Goal: Transaction & Acquisition: Download file/media

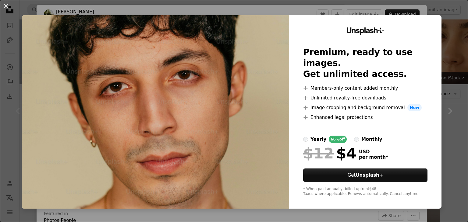
scroll to position [34, 0]
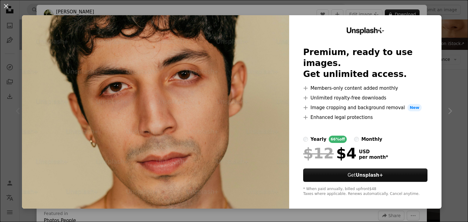
click at [461, 20] on div "An X shape Unsplash+ Premium, ready to use images. Get unlimited access. A plus…" at bounding box center [234, 111] width 468 height 222
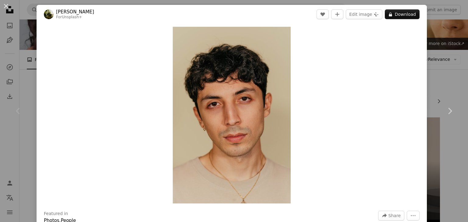
click at [346, 76] on div "Zoom in" at bounding box center [232, 115] width 390 height 183
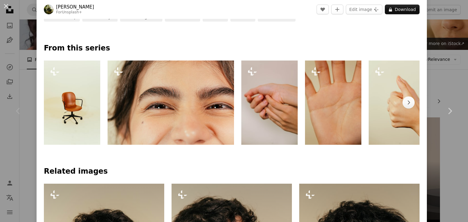
scroll to position [261, 0]
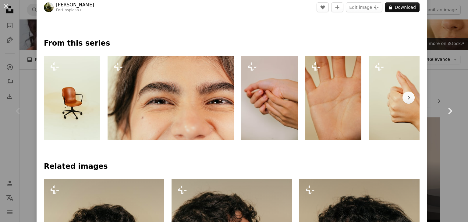
click at [452, 100] on link "Chevron right" at bounding box center [449, 111] width 37 height 58
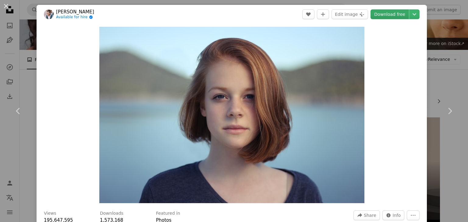
click at [396, 12] on link "Download free" at bounding box center [389, 14] width 38 height 10
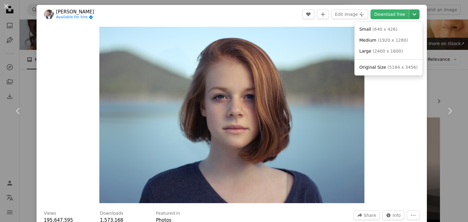
drag, startPoint x: 461, startPoint y: 24, endPoint x: 411, endPoint y: 14, distance: 51.0
click at [411, 14] on icon "Chevron down" at bounding box center [414, 14] width 10 height 7
click at [394, 31] on link "Small ( 640 x 426 )" at bounding box center [388, 29] width 63 height 11
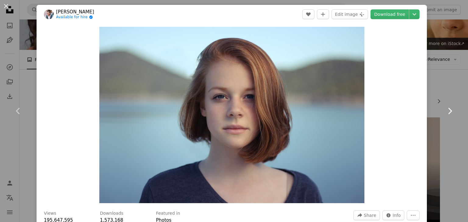
click at [448, 83] on link "Chevron right" at bounding box center [449, 111] width 37 height 58
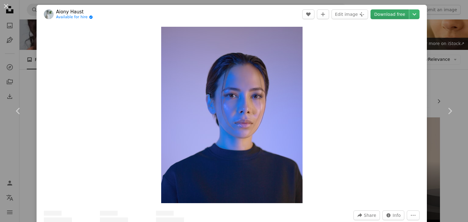
click at [387, 12] on link "Download free" at bounding box center [389, 14] width 38 height 10
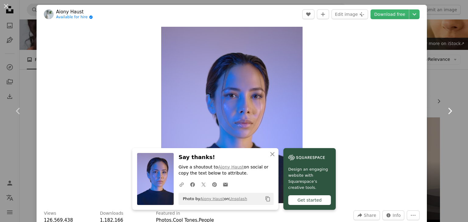
click at [450, 88] on link "Chevron right" at bounding box center [449, 111] width 37 height 58
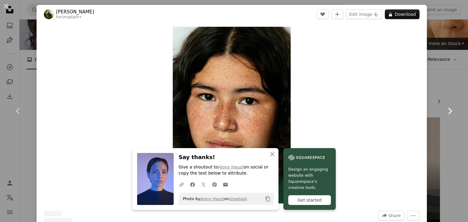
click at [455, 86] on link "Chevron right" at bounding box center [449, 111] width 37 height 58
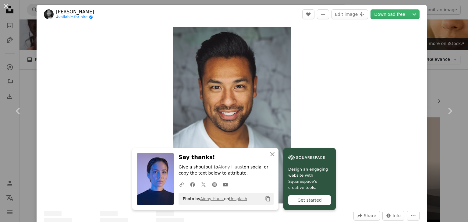
click at [381, 55] on div "Zoom in" at bounding box center [232, 115] width 390 height 183
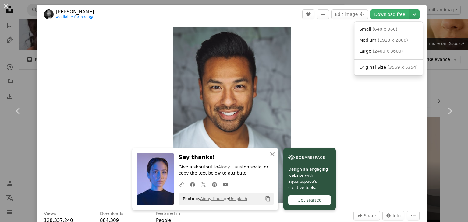
click at [409, 13] on icon "Chevron down" at bounding box center [414, 14] width 10 height 7
click at [391, 27] on link "Small ( 640 x 960 )" at bounding box center [388, 29] width 63 height 11
